Goal: Complete application form

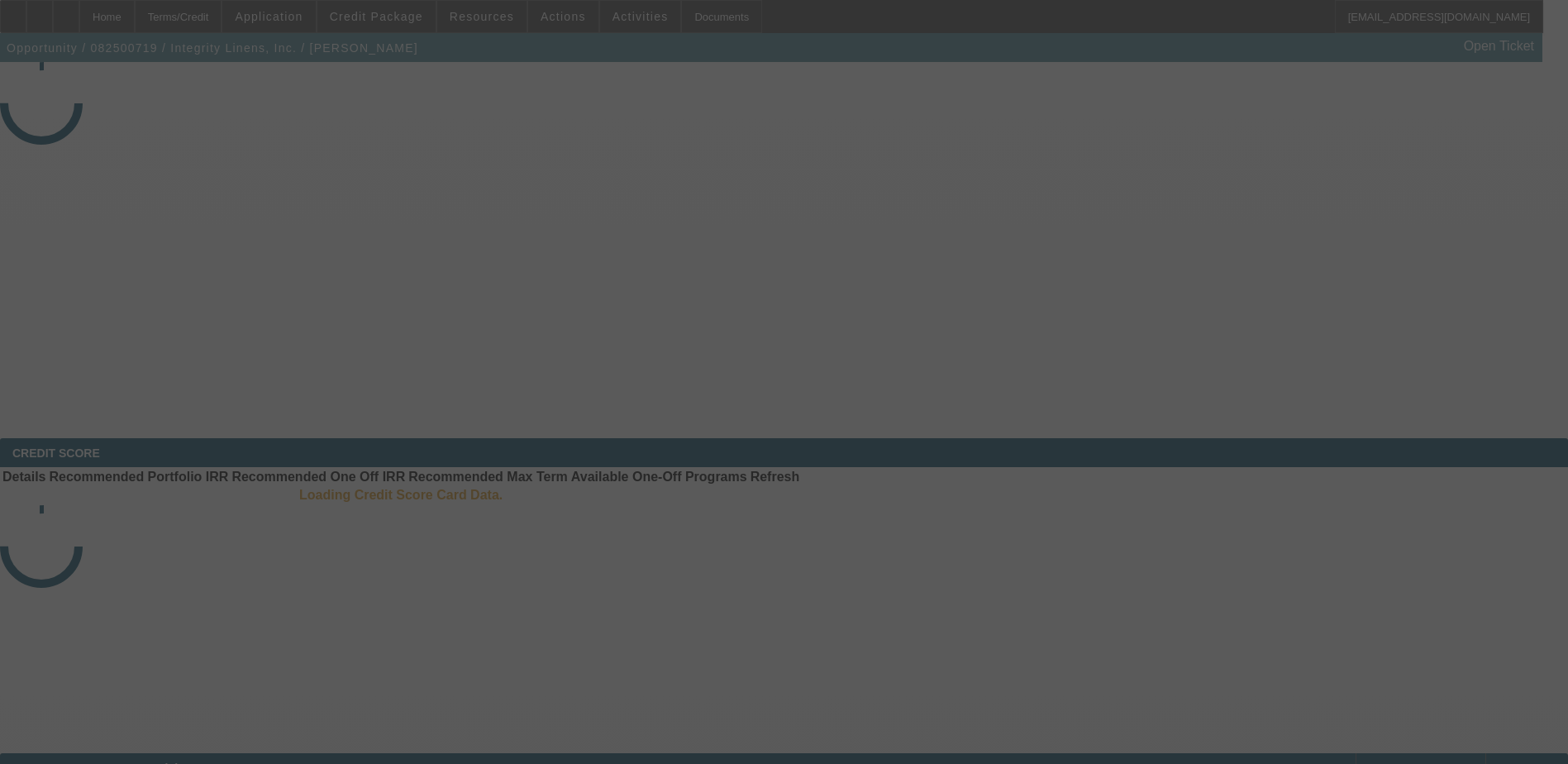
select select "3"
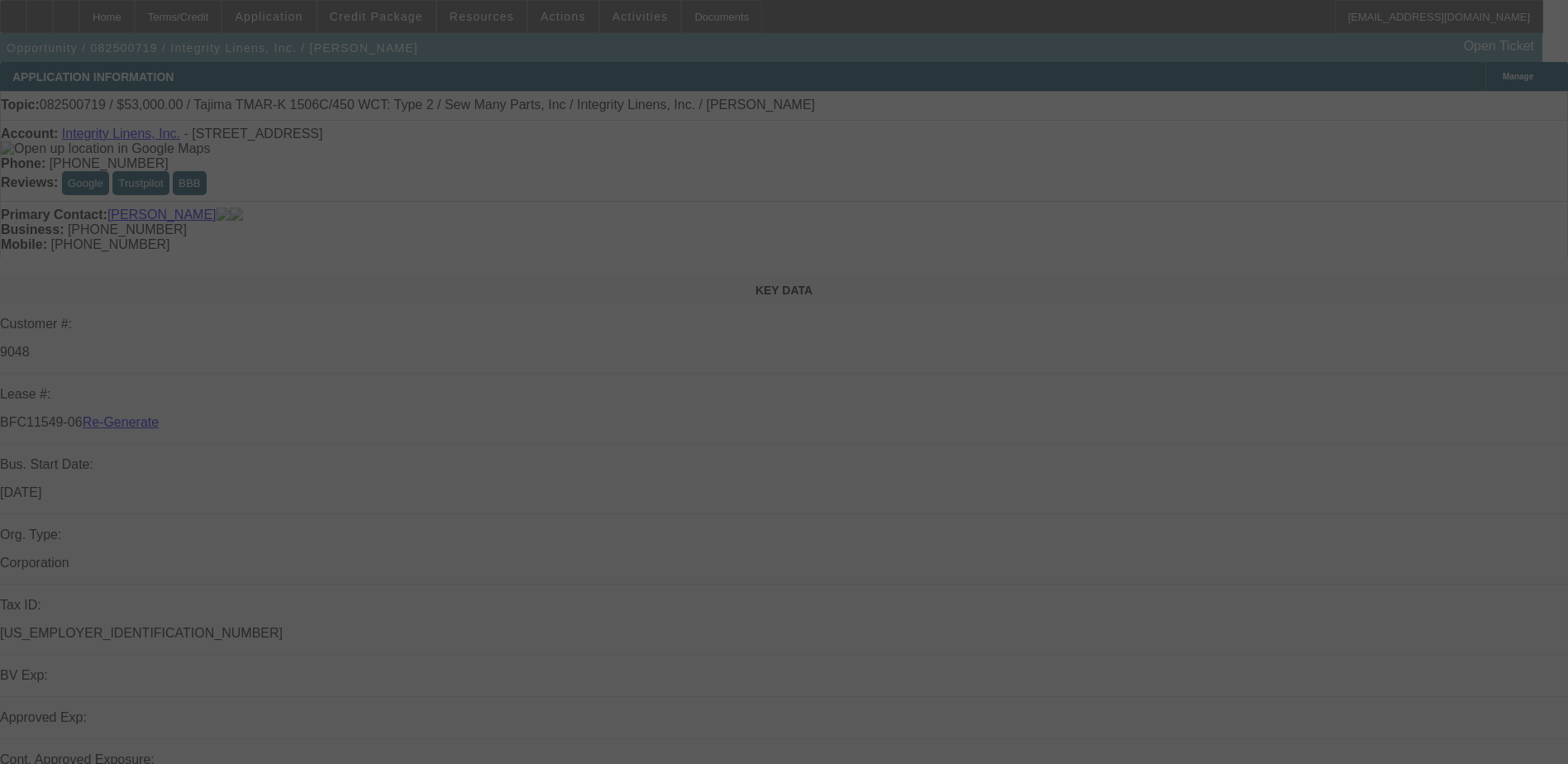
select select "0"
select select "2"
select select "0"
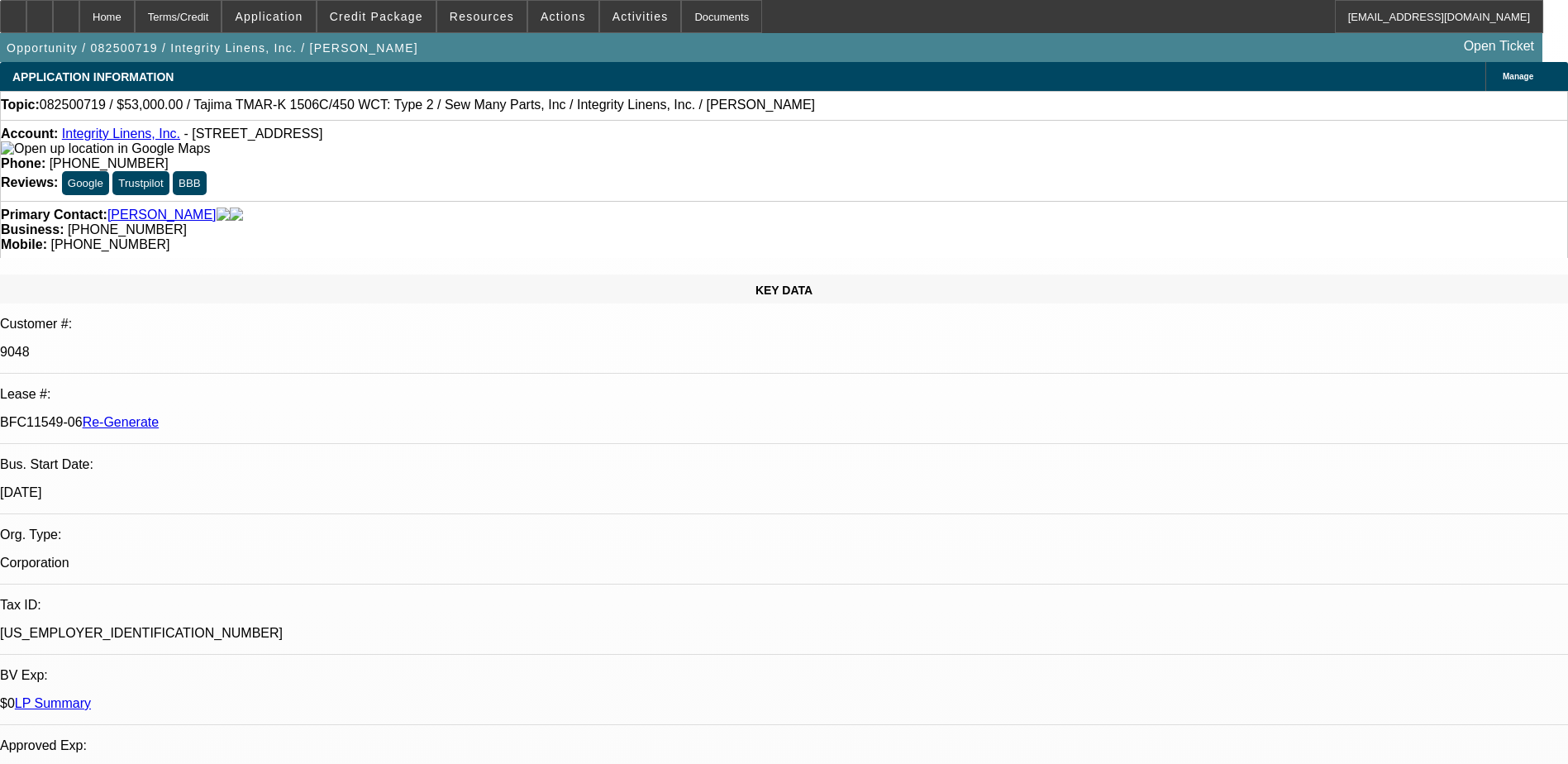
select select "1"
select select "2"
click at [695, 23] on div "Documents" at bounding box center [721, 16] width 81 height 33
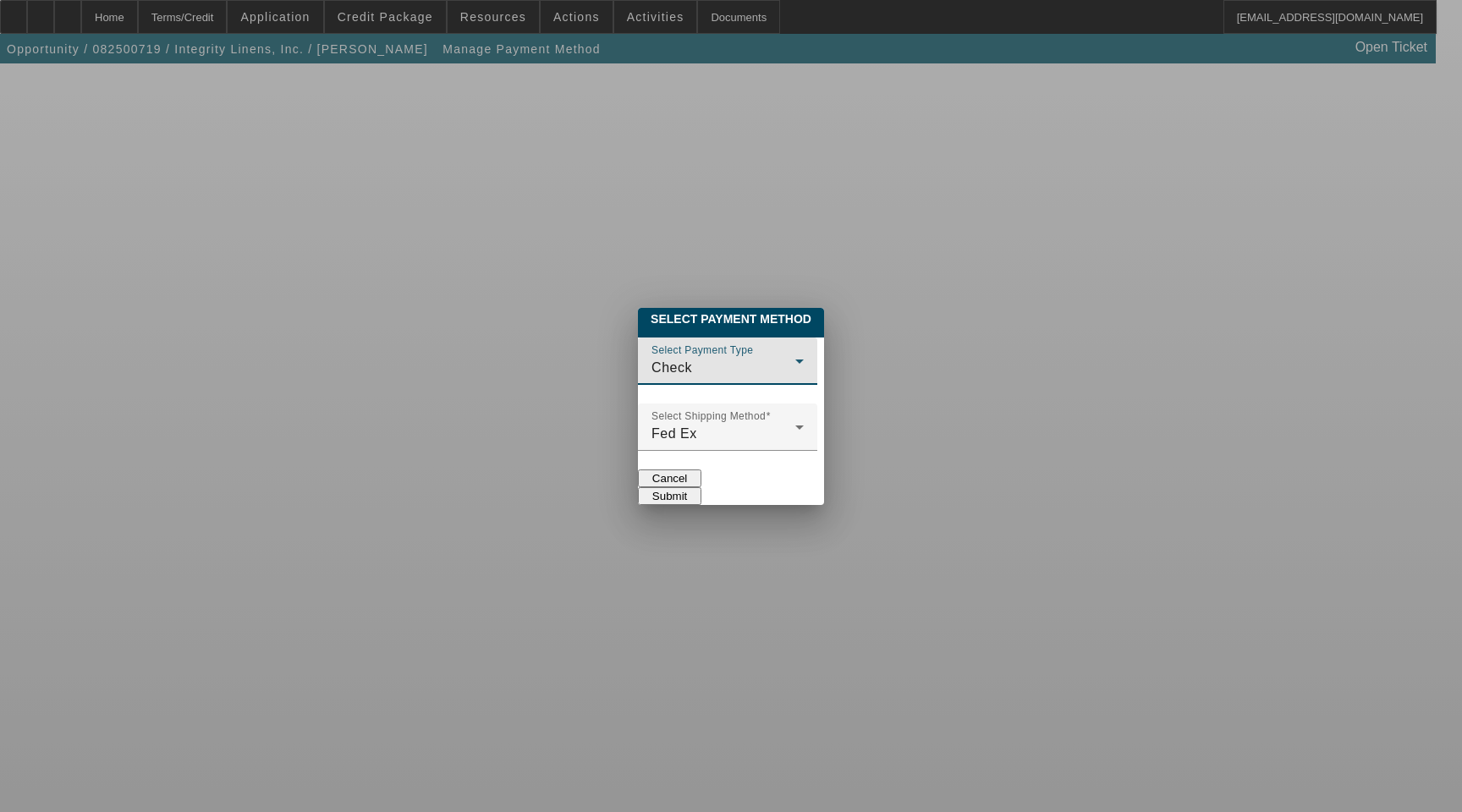
click at [672, 358] on div "Check" at bounding box center [723, 367] width 144 height 20
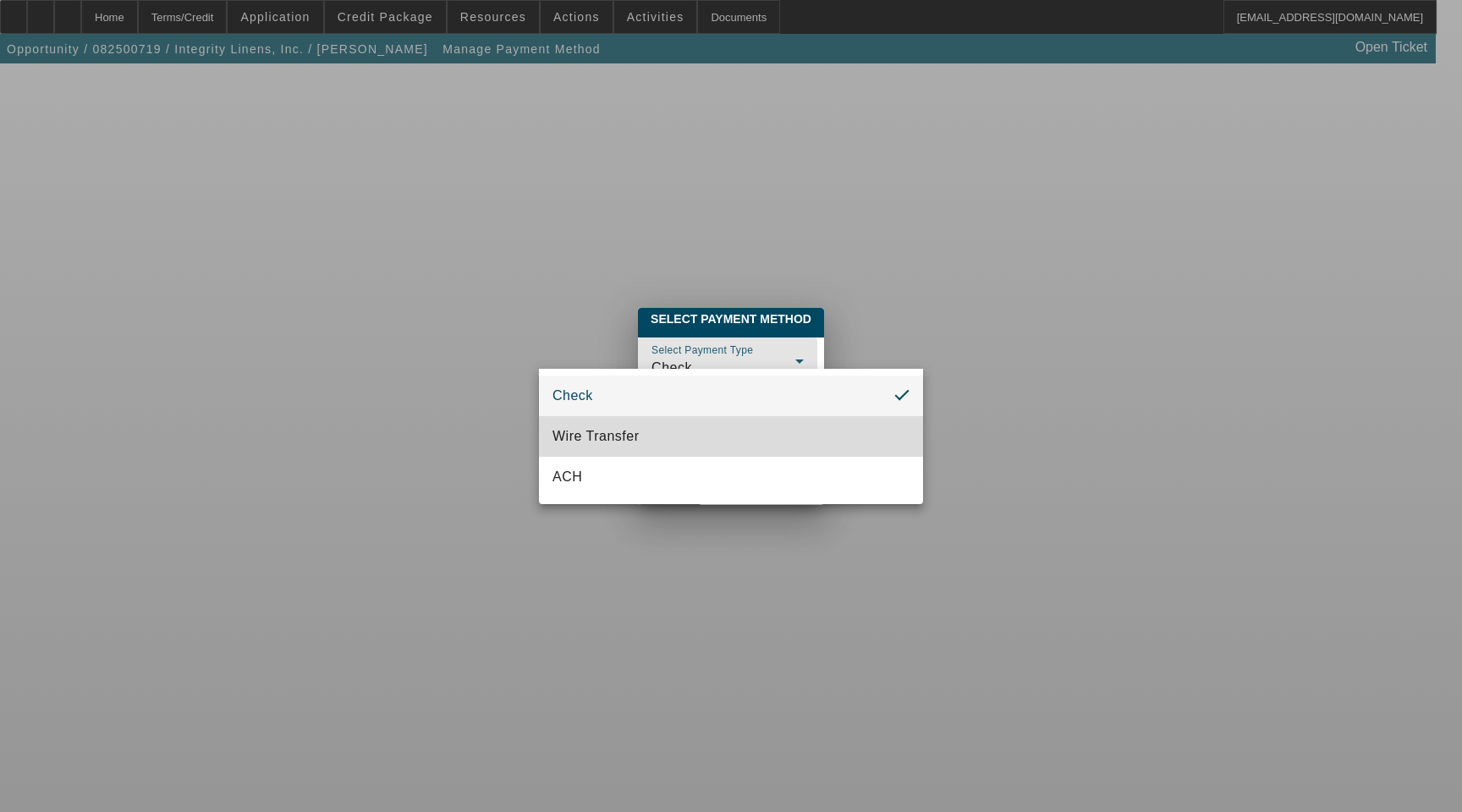
click at [648, 447] on mat-option "Wire Transfer" at bounding box center [731, 436] width 384 height 41
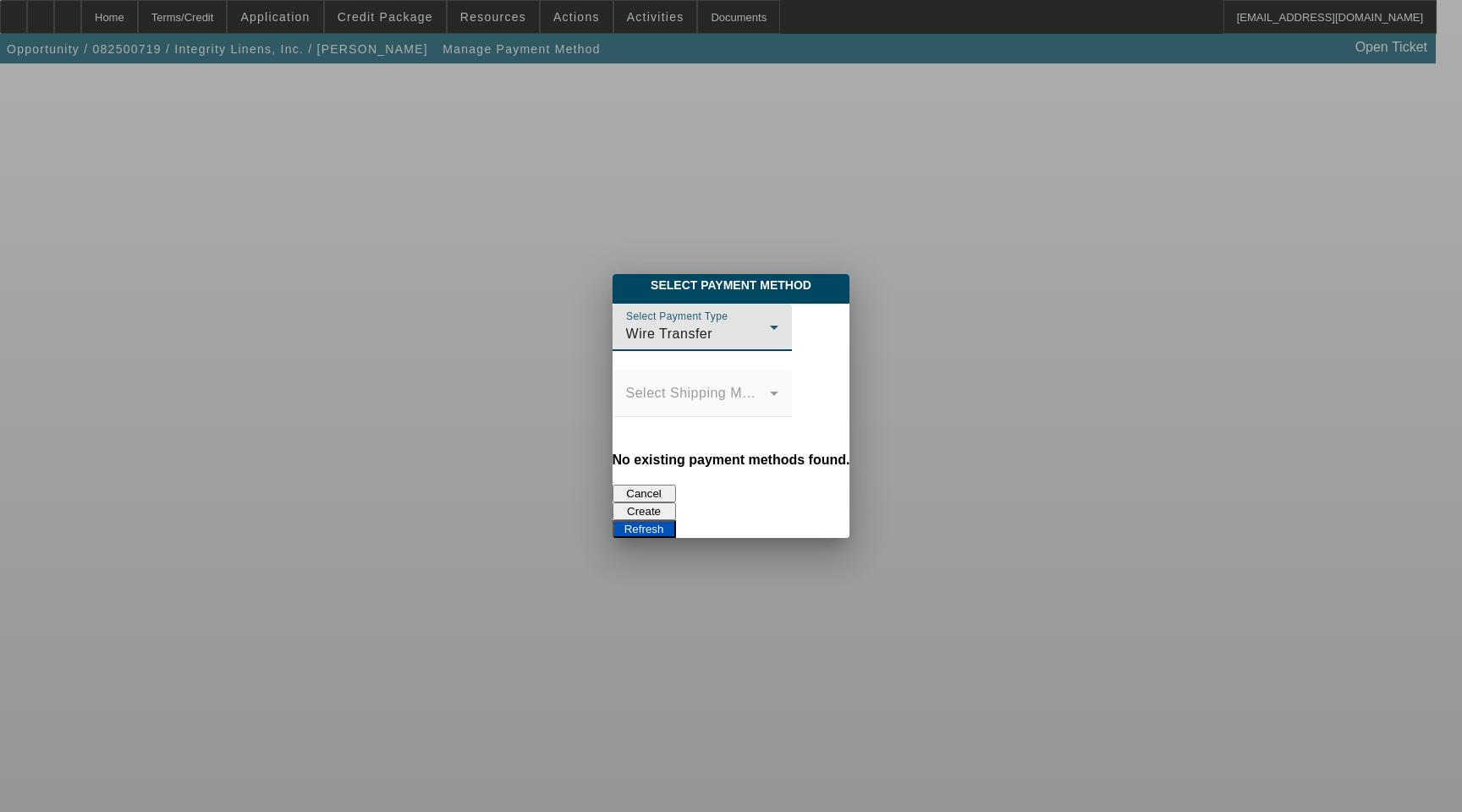
click at [657, 334] on div "Wire Transfer" at bounding box center [698, 333] width 144 height 20
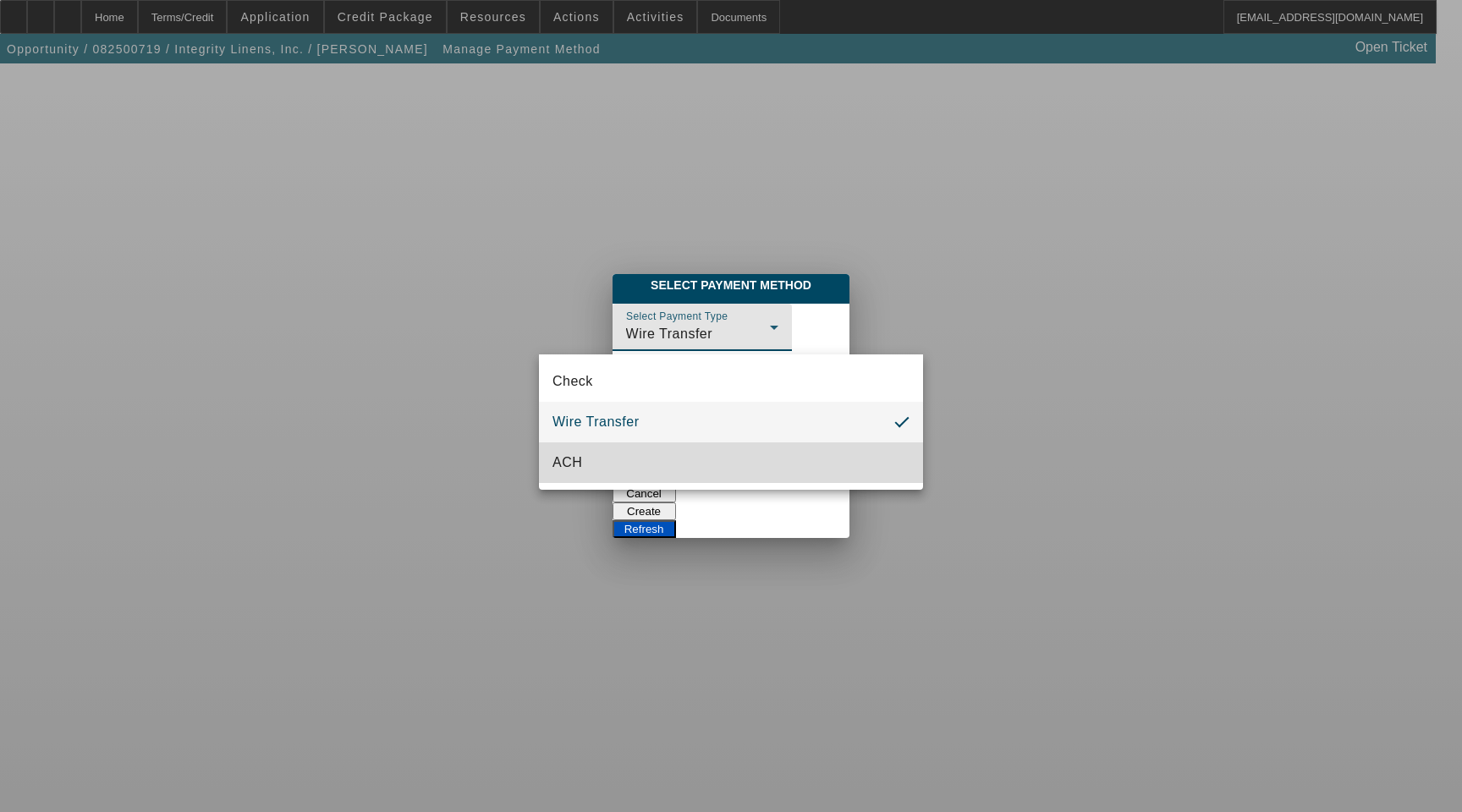
click at [642, 463] on mat-option "ACH" at bounding box center [731, 462] width 384 height 41
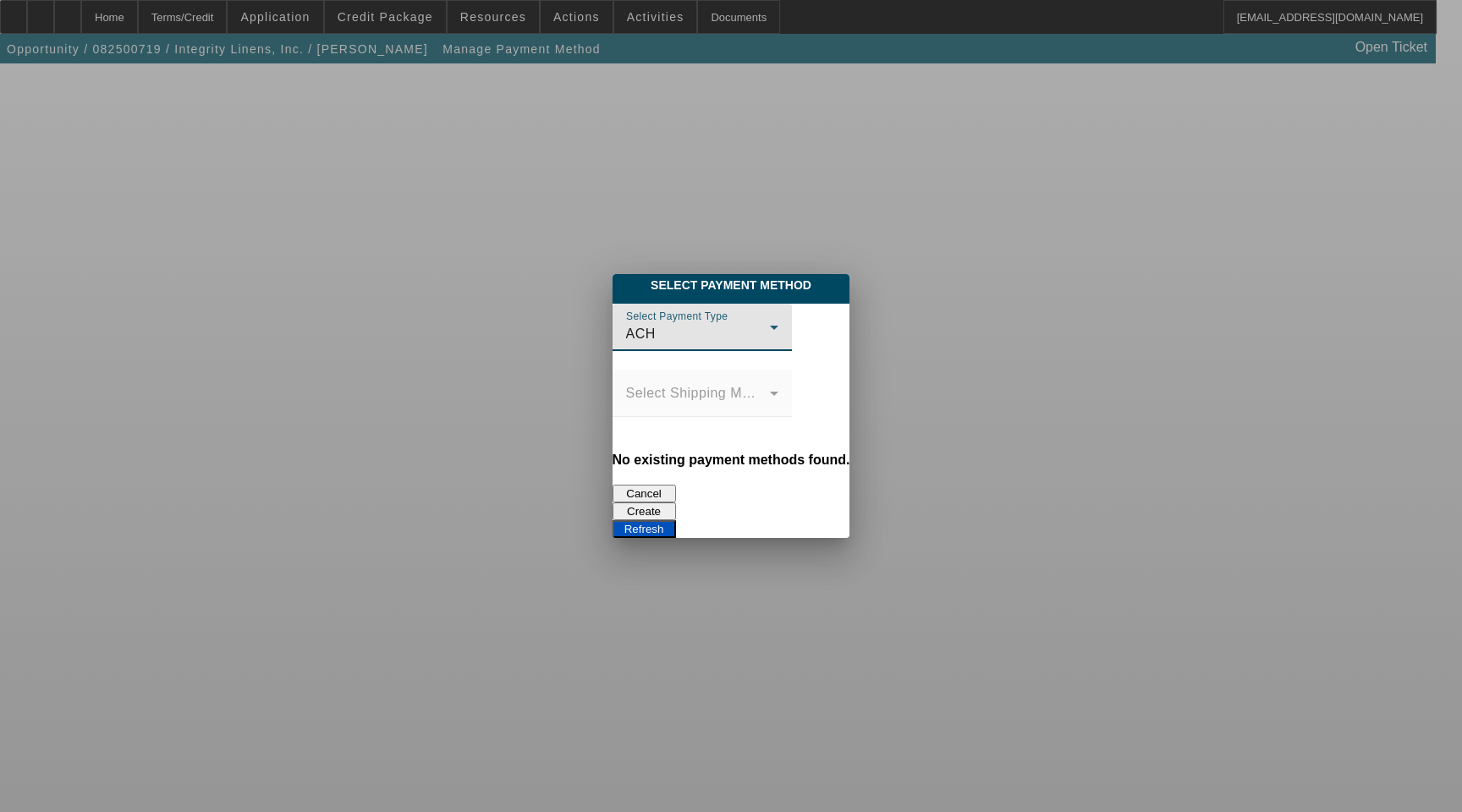
click at [659, 336] on div "ACH" at bounding box center [698, 333] width 144 height 20
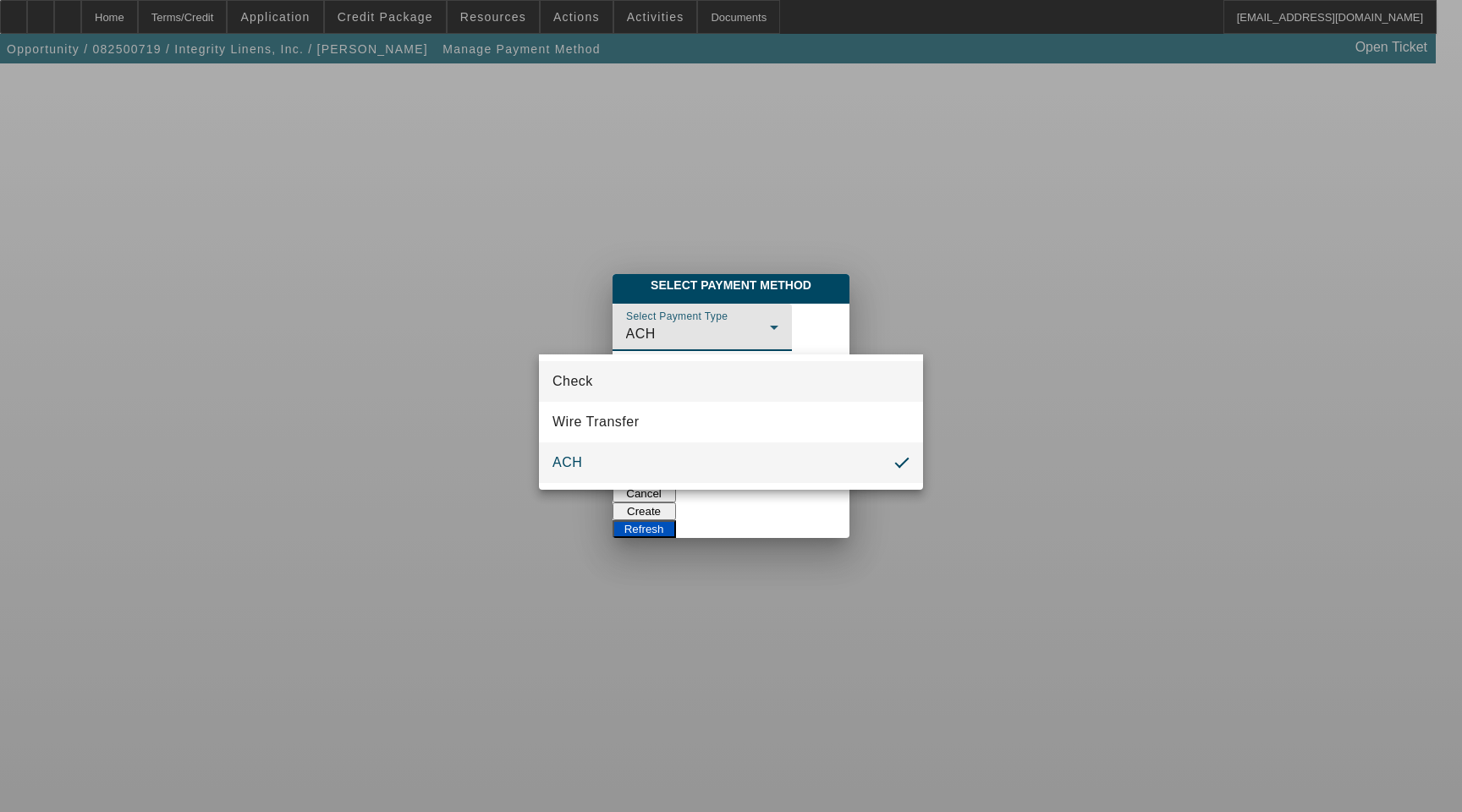
click at [636, 384] on mat-option "Check" at bounding box center [731, 381] width 384 height 41
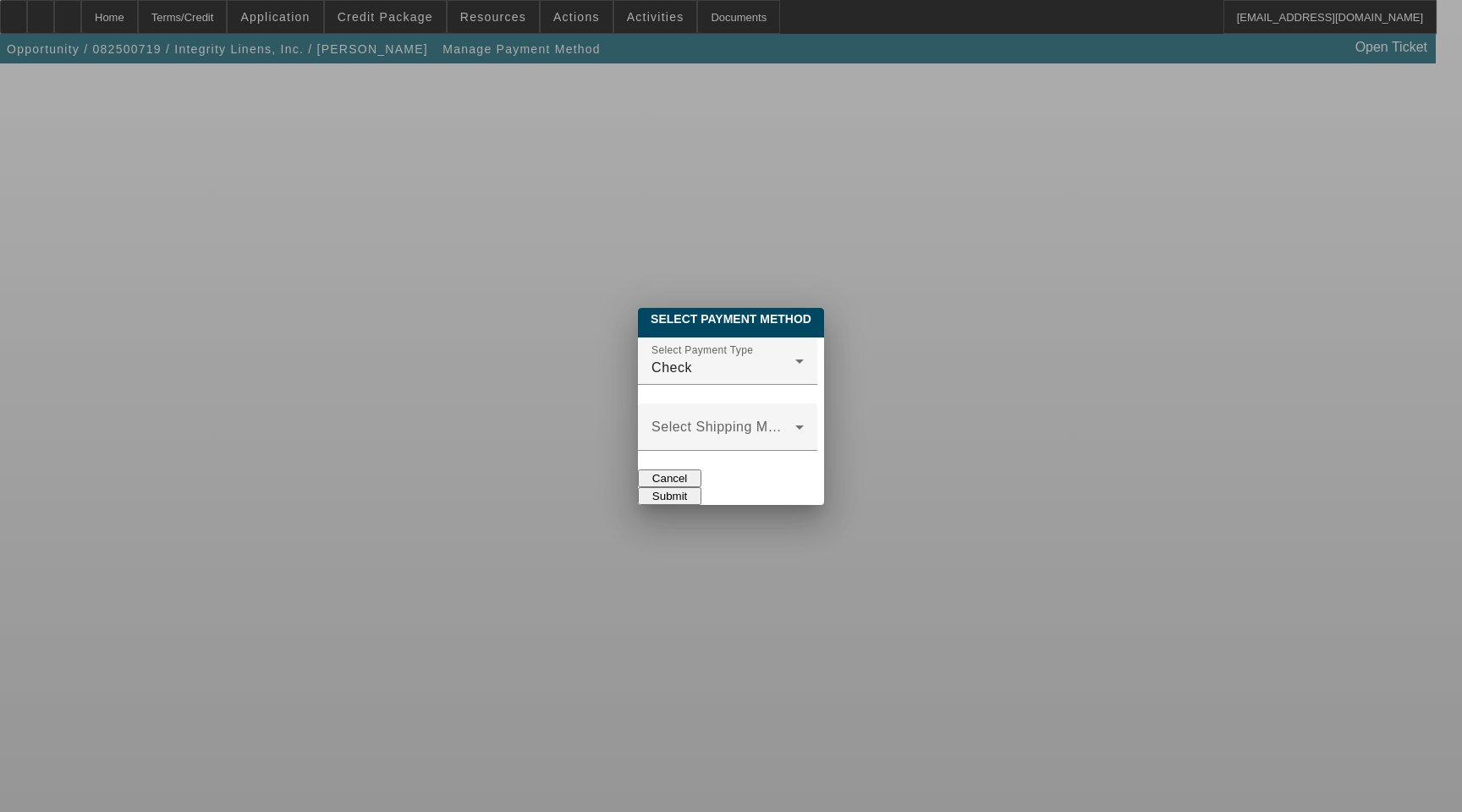
click at [701, 488] on button "Submit" at bounding box center [669, 496] width 64 height 17
click at [714, 424] on span at bounding box center [723, 433] width 144 height 20
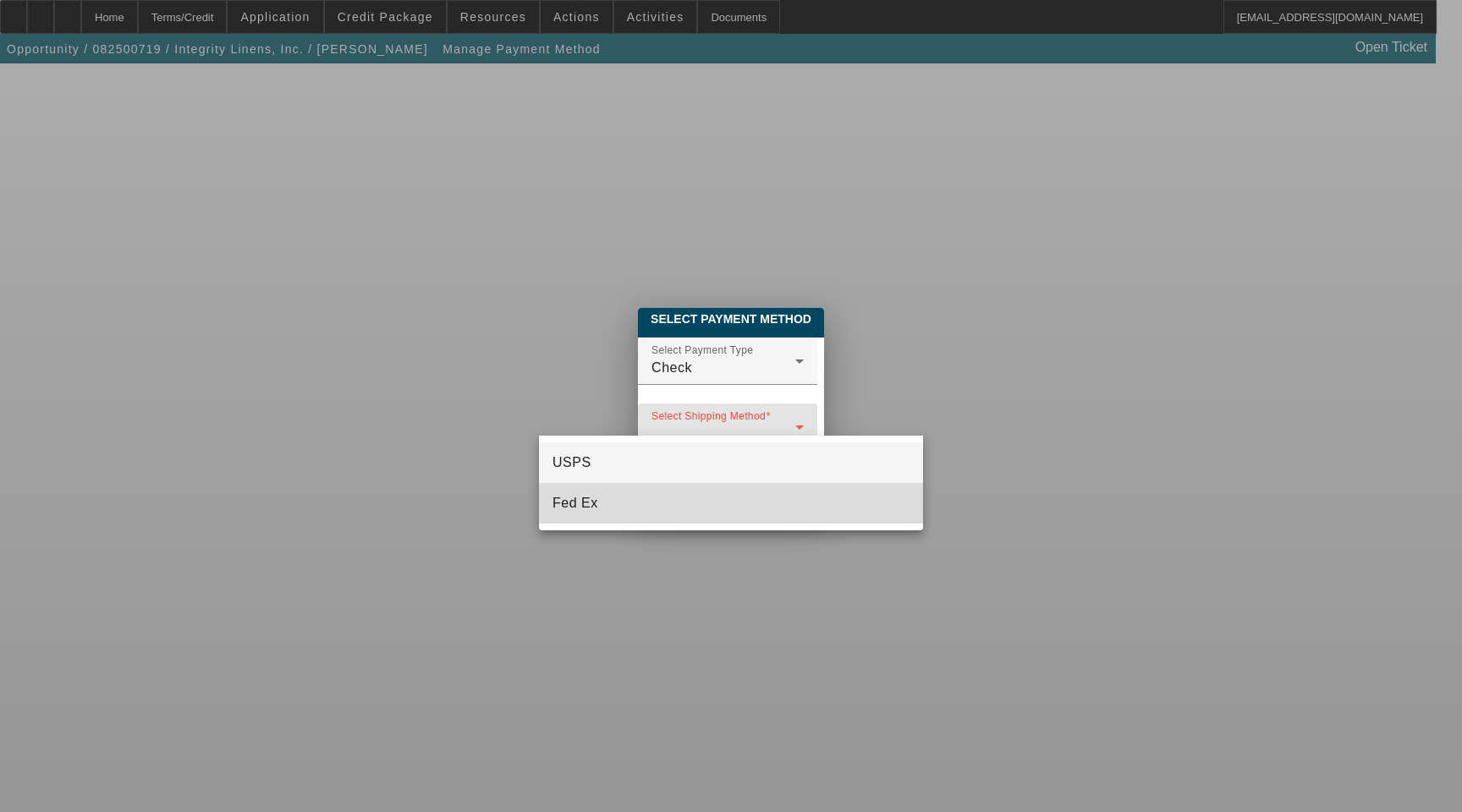
click at [683, 491] on mat-option "Fed Ex" at bounding box center [731, 503] width 384 height 41
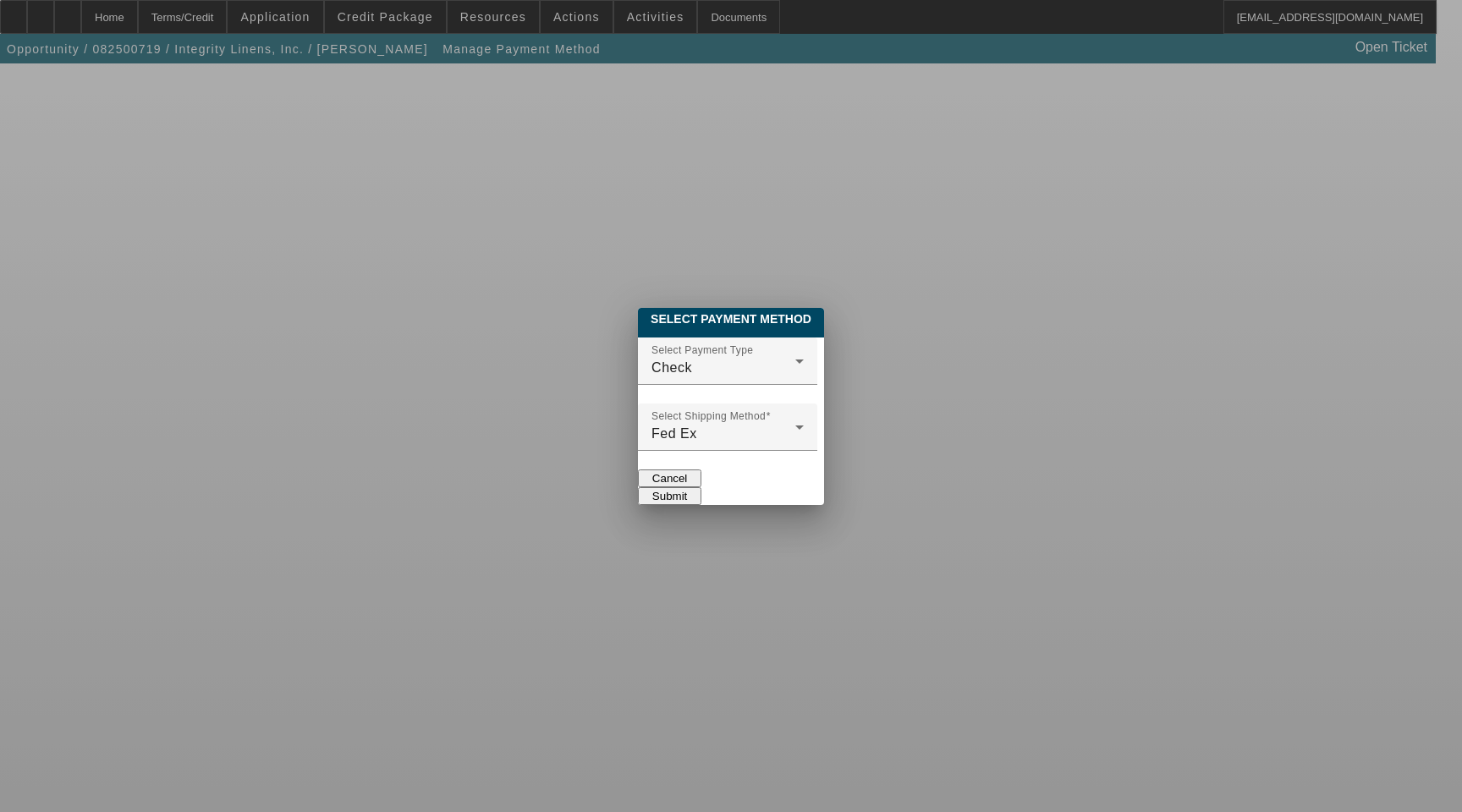
click at [701, 488] on button "Submit" at bounding box center [669, 496] width 64 height 17
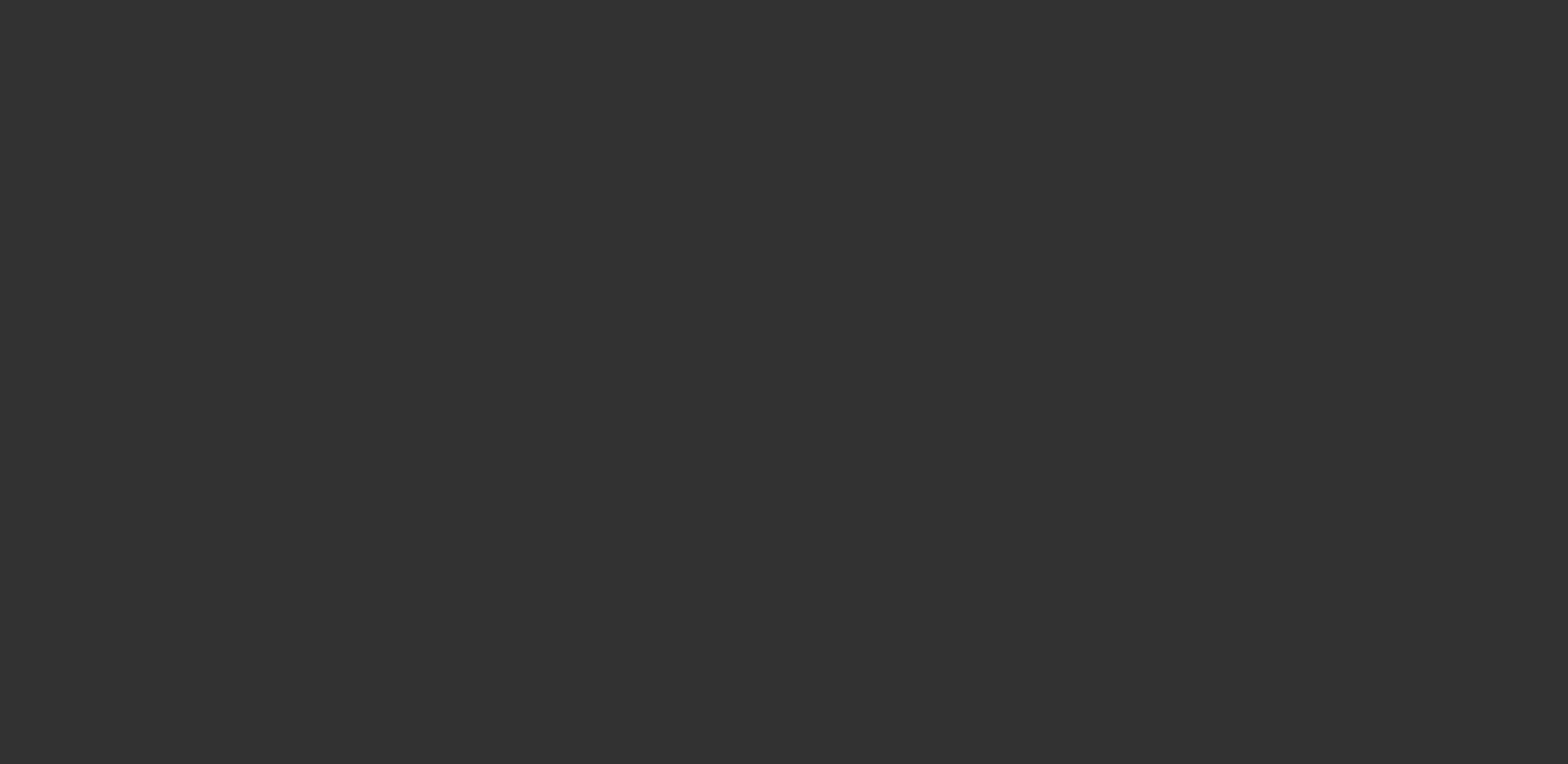
select select "3"
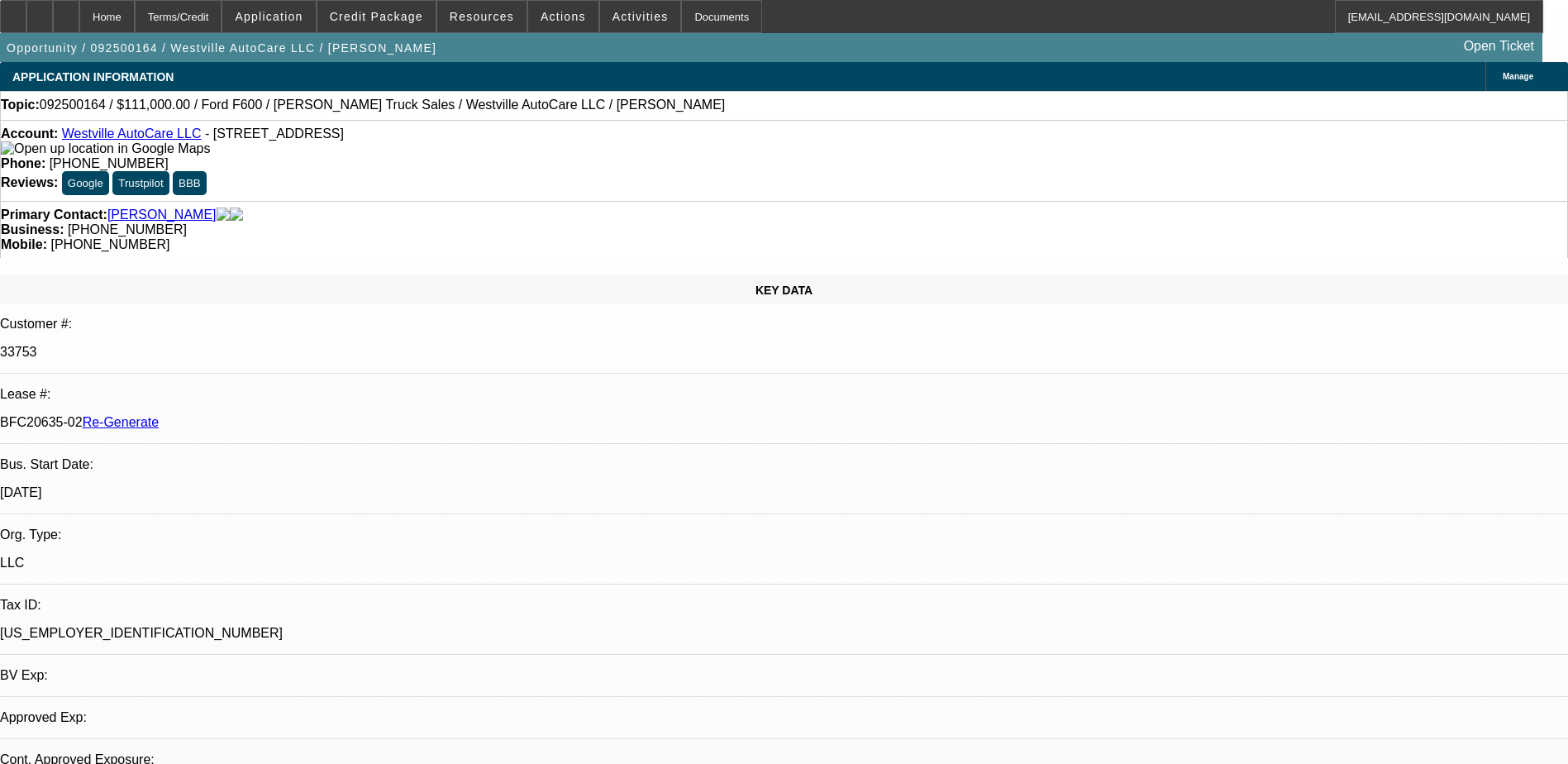
select select "0"
select select "2"
select select "0"
select select "1"
select select "2"
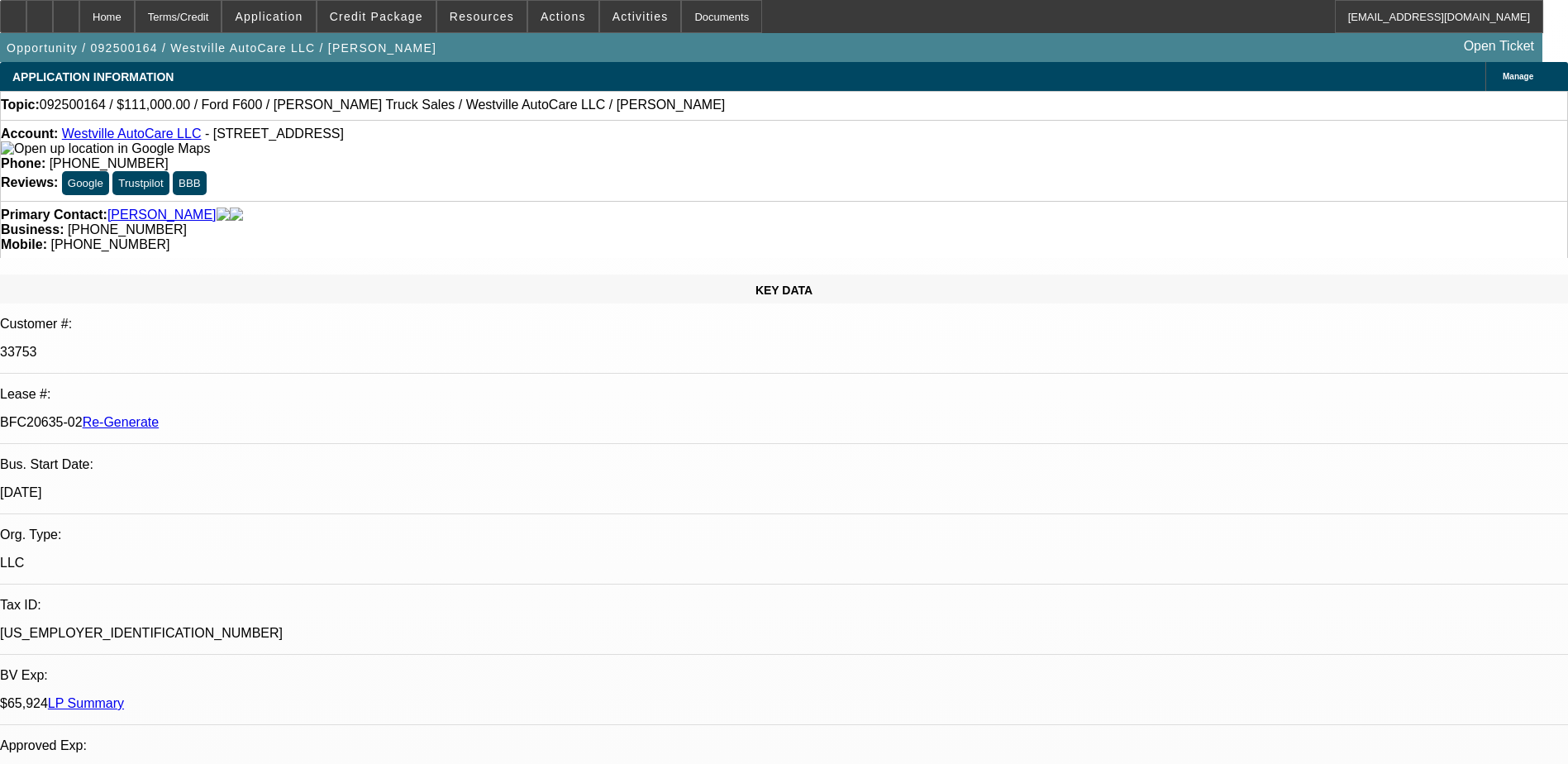
select select "6"
click at [700, 9] on div "Documents" at bounding box center [721, 16] width 81 height 33
click at [631, 6] on span at bounding box center [640, 16] width 81 height 40
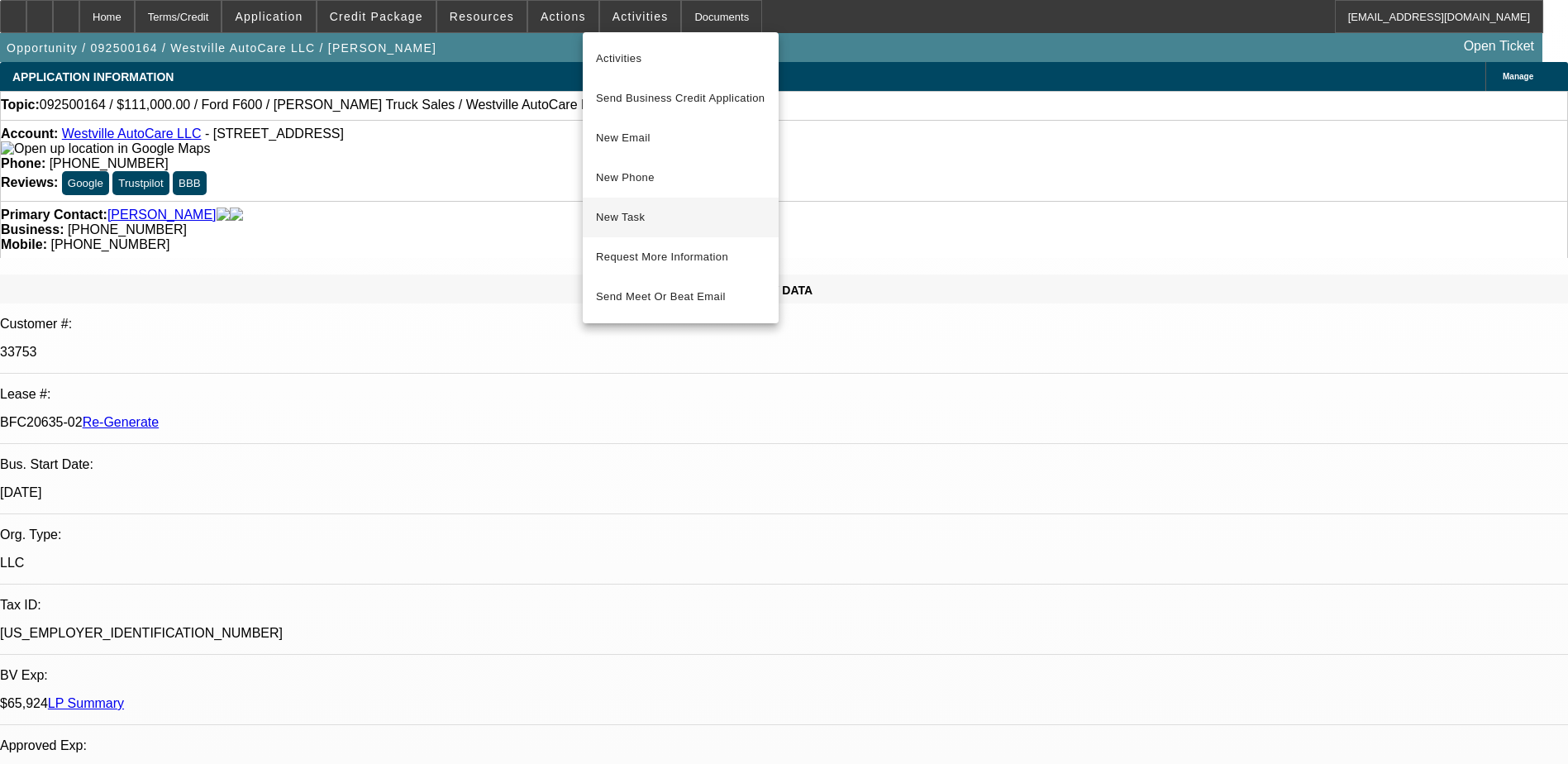
click at [614, 201] on button "New Task" at bounding box center [681, 217] width 196 height 40
